Goal: Task Accomplishment & Management: Use online tool/utility

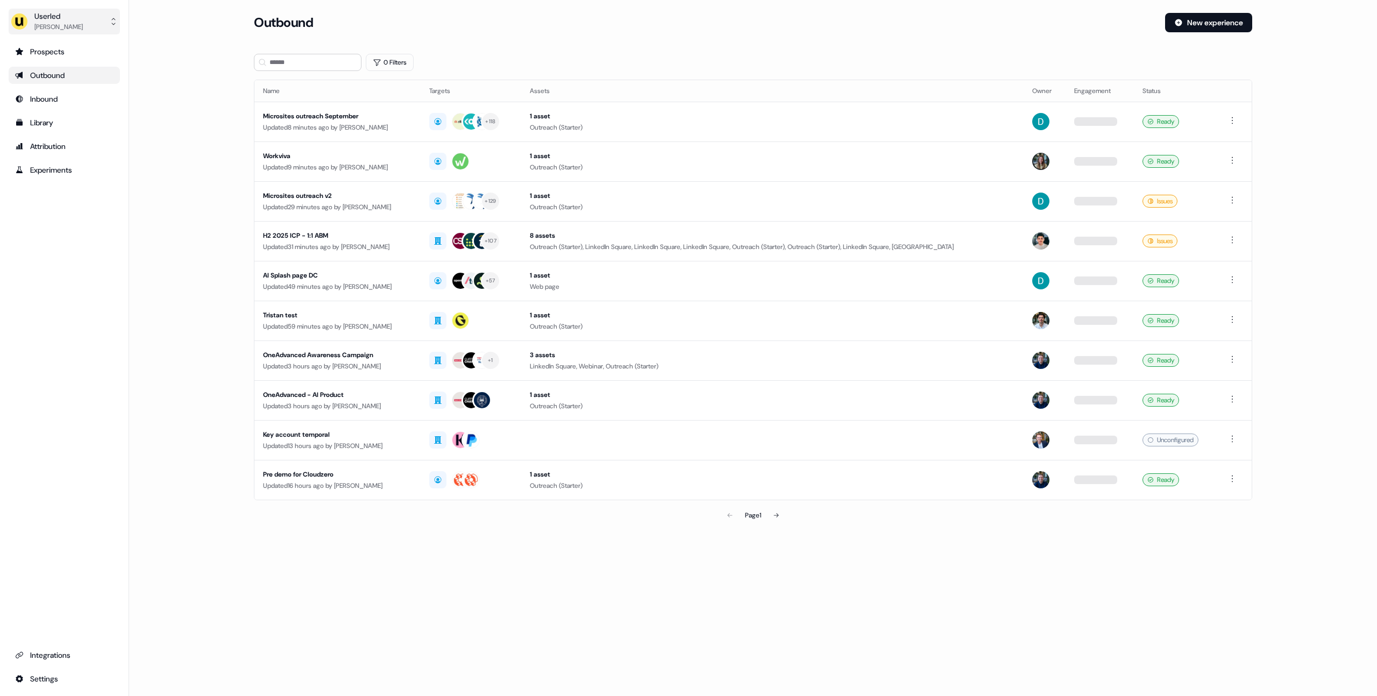
click at [105, 29] on button "Userled [PERSON_NAME]" at bounding box center [64, 22] width 111 height 26
click at [75, 47] on div "Impersonate (Admin)" at bounding box center [64, 50] width 102 height 19
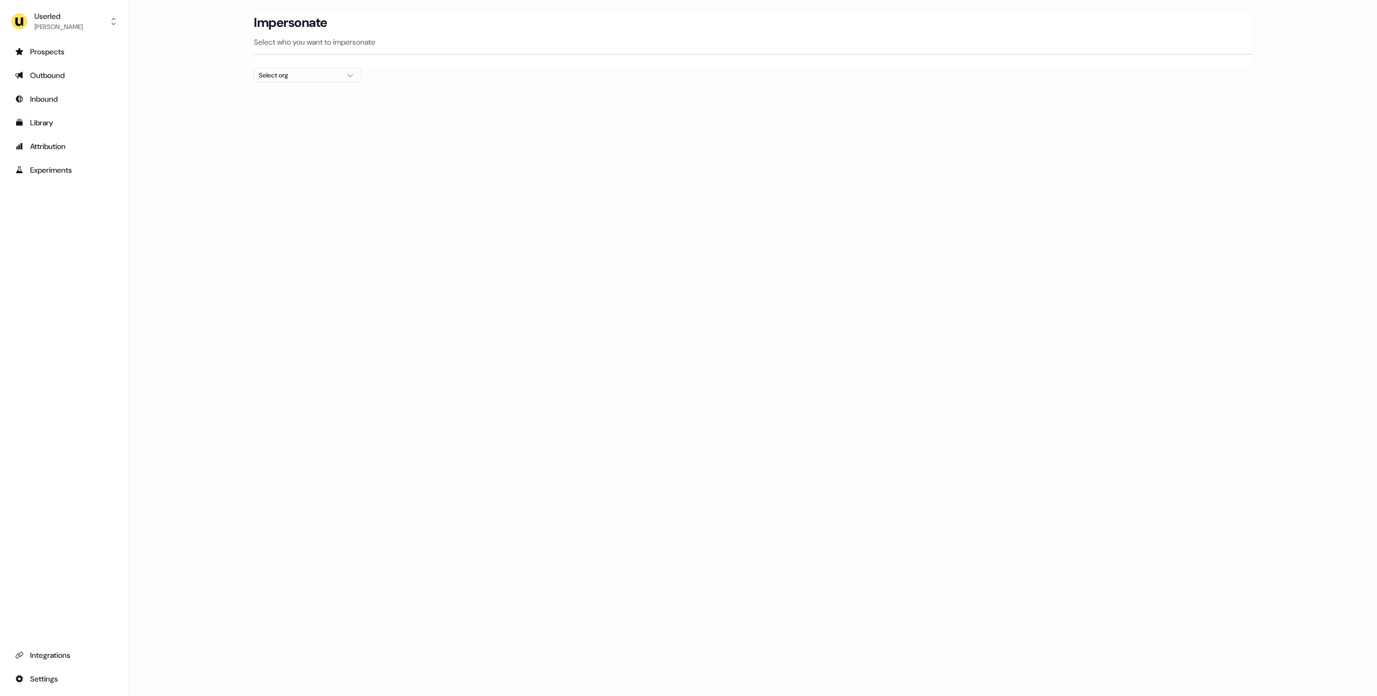
click at [279, 80] on div "Select org" at bounding box center [299, 75] width 81 height 11
type input "*****"
click at [268, 110] on div "ADvendio" at bounding box center [307, 113] width 106 height 17
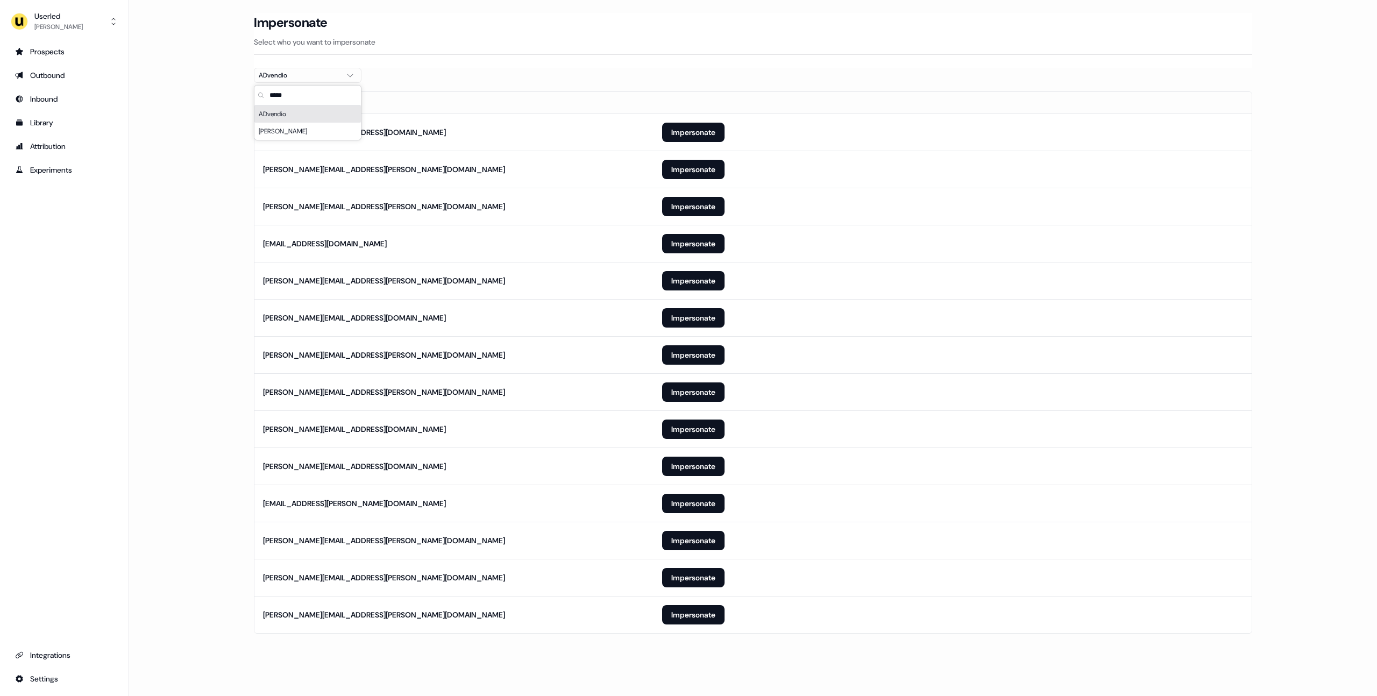
click at [225, 133] on main "Loading... Impersonate Select who you want to impersonate ADvendio Email [PERSO…" at bounding box center [753, 338] width 1248 height 651
click at [699, 582] on button "Impersonate" at bounding box center [693, 577] width 62 height 19
